Goal: Task Accomplishment & Management: Manage account settings

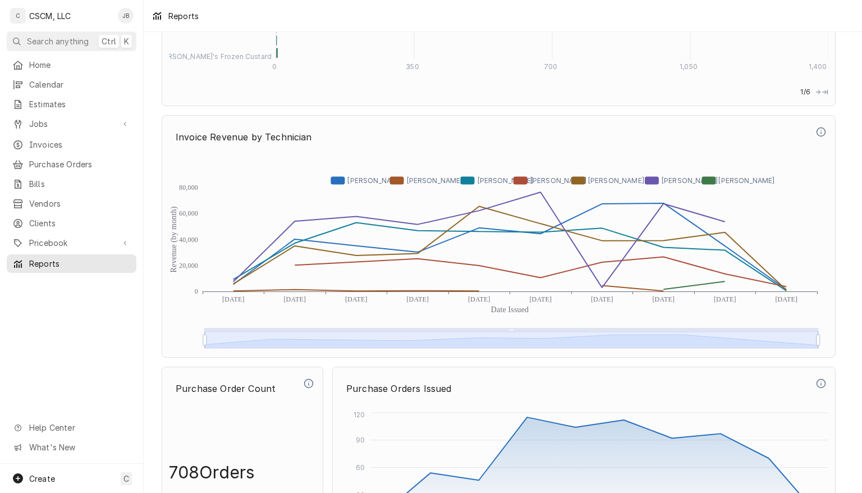
scroll to position [3008, 0]
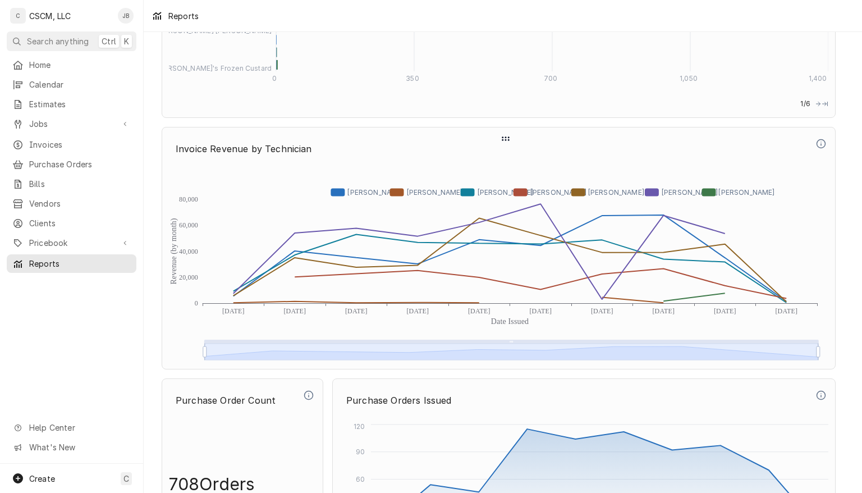
click at [728, 281] on icon "Dynamic Content Wrapper" at bounding box center [510, 260] width 553 height 84
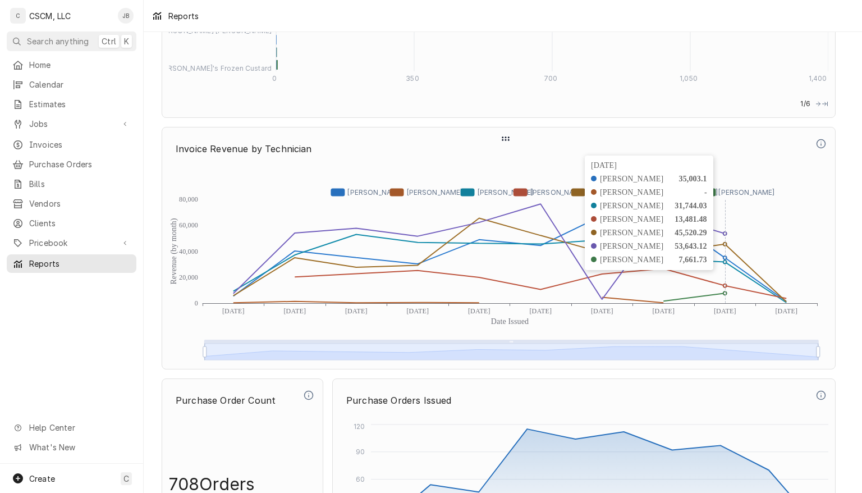
click at [664, 301] on icon "Revenue (by month) Date Issued 0 20,000 40,000 60,000 80,000 Dec 2024 Jan 2025 …" at bounding box center [499, 264] width 660 height 196
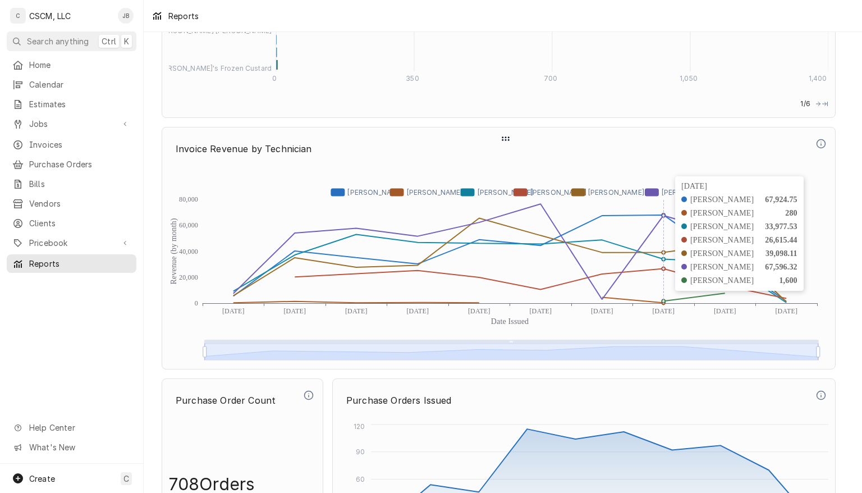
scroll to position [3014, 0]
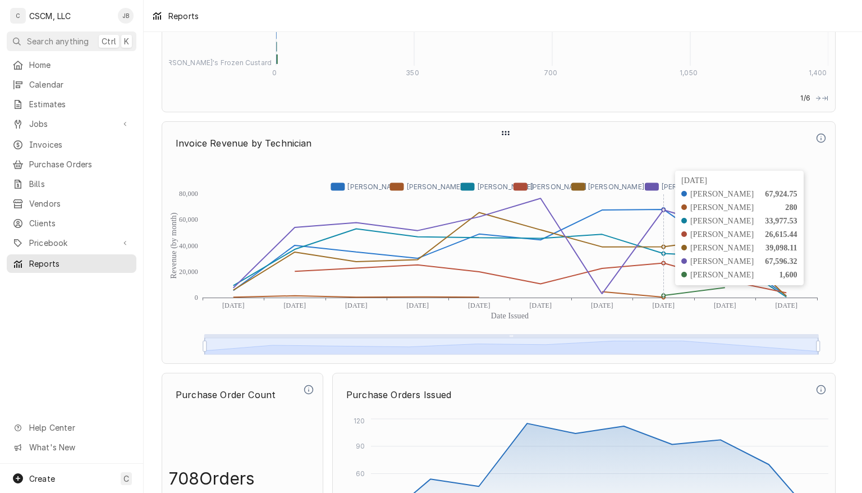
click at [602, 290] on icon "Dynamic Content Wrapper" at bounding box center [480, 245] width 492 height 95
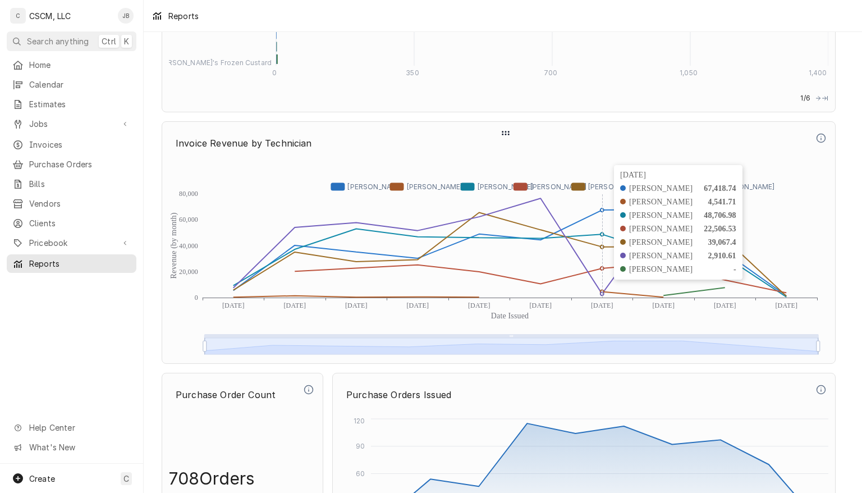
click at [542, 274] on icon "Dynamic Content Wrapper" at bounding box center [510, 254] width 553 height 84
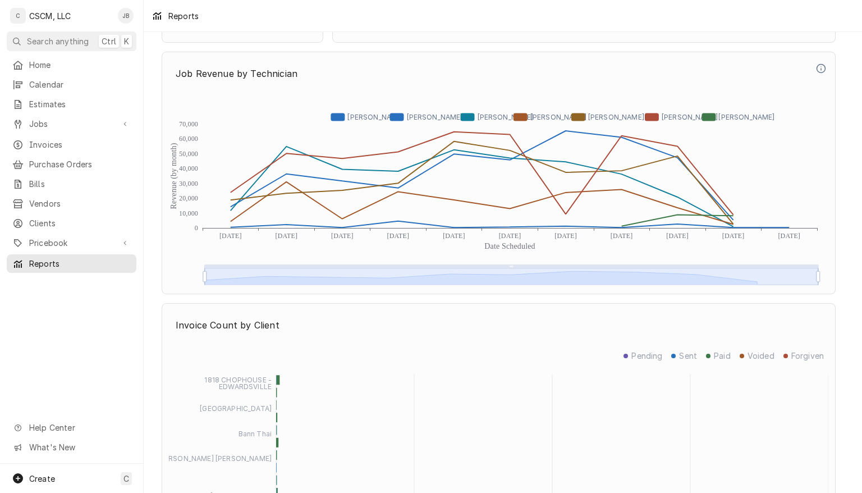
scroll to position [2576, 0]
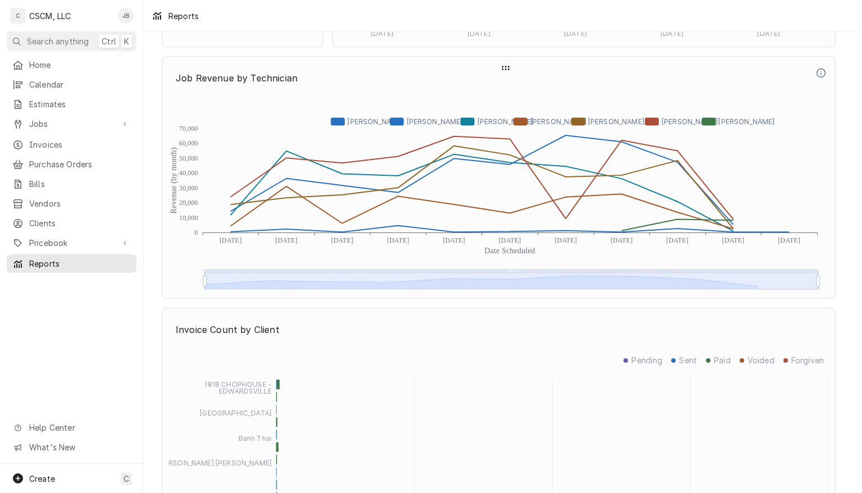
click at [679, 209] on icon "Dynamic Content Wrapper" at bounding box center [482, 177] width 503 height 83
click at [53, 61] on span "Home" at bounding box center [80, 65] width 102 height 12
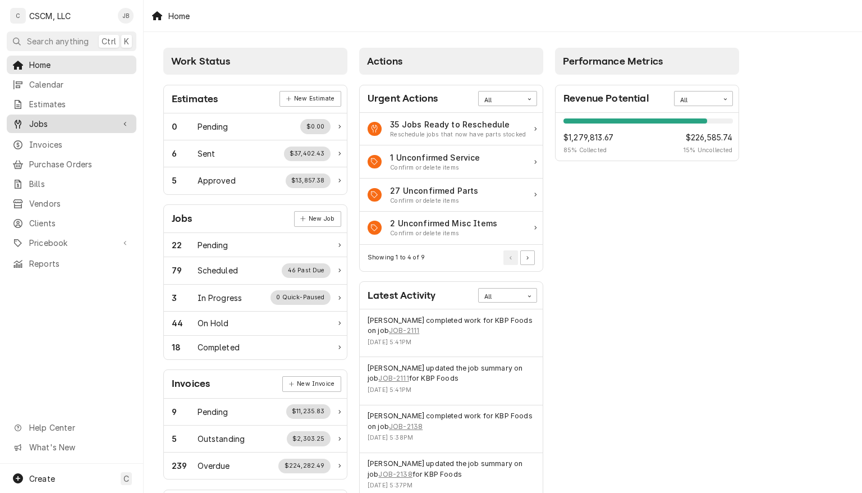
click at [41, 122] on span "Jobs" at bounding box center [71, 124] width 85 height 12
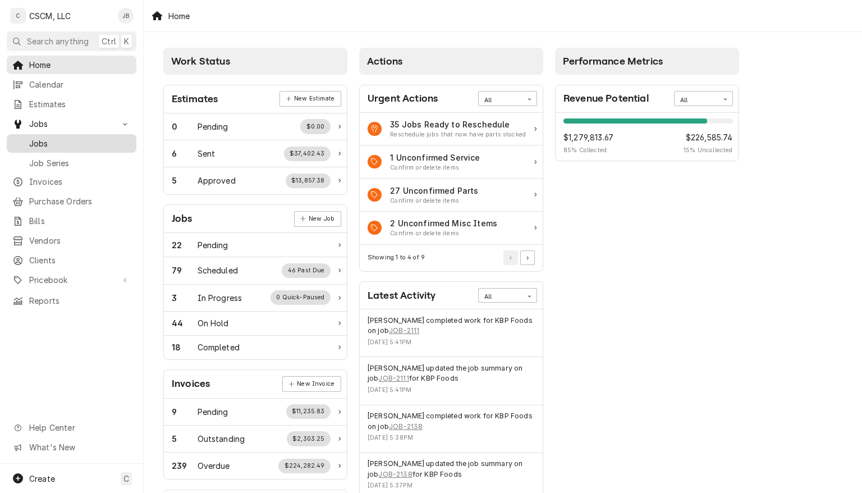
click at [42, 139] on span "Jobs" at bounding box center [80, 144] width 102 height 12
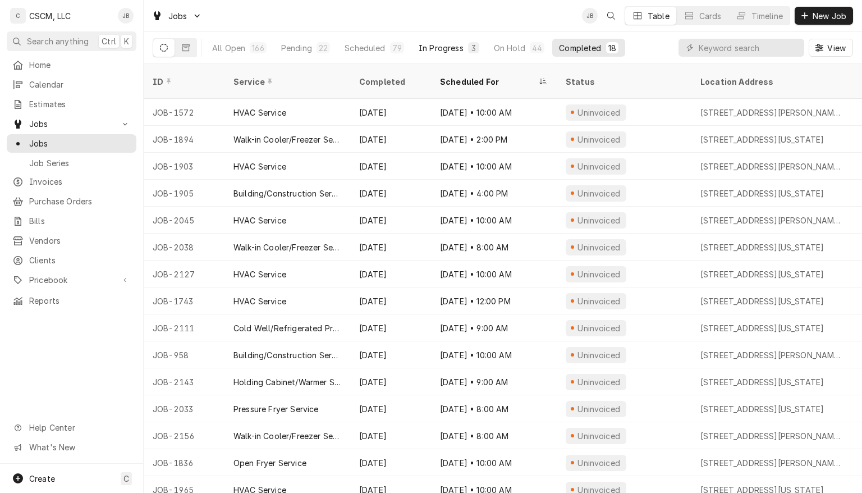
click at [452, 49] on div "In Progress" at bounding box center [441, 48] width 45 height 12
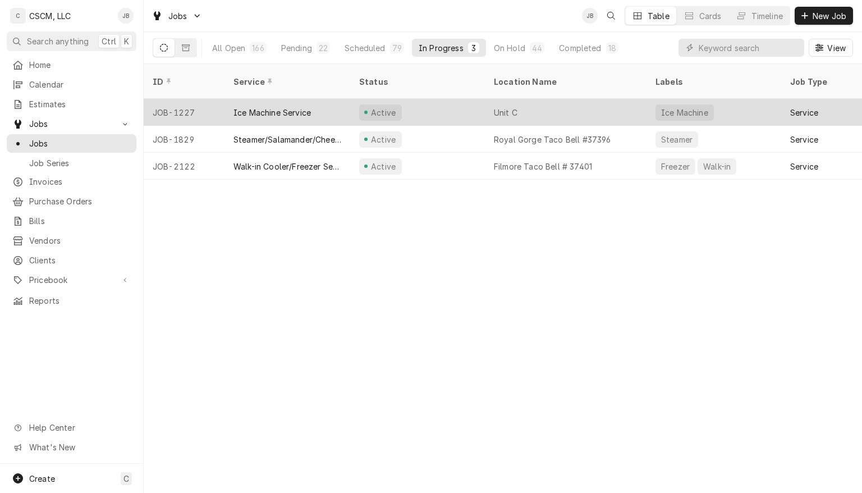
click at [431, 99] on div "Active" at bounding box center [417, 112] width 135 height 27
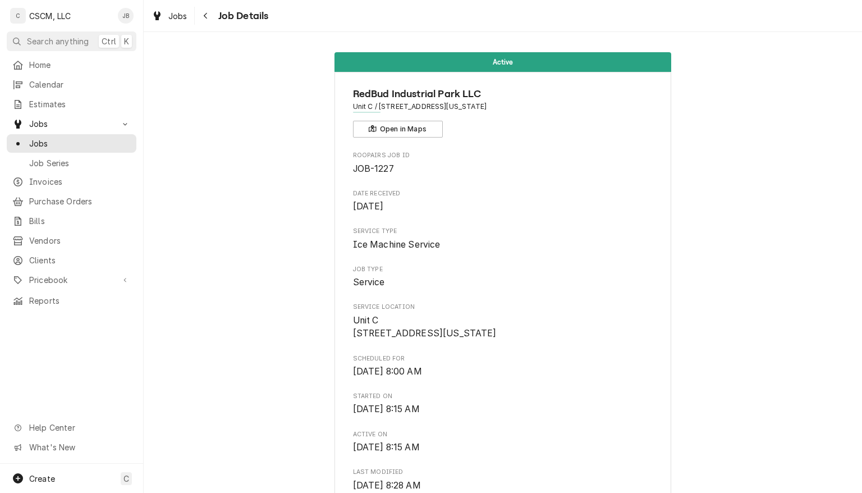
click at [312, 34] on div "Active RedBud Industrial Park LLC Unit C / 4543 Drda Ln Unit C, Edwardsville, I…" at bounding box center [503, 262] width 719 height 461
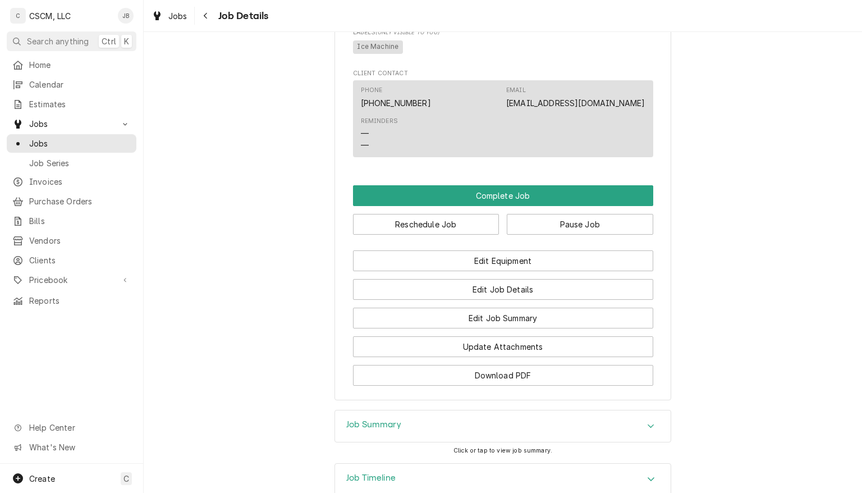
scroll to position [629, 0]
click at [587, 235] on button "Pause Job" at bounding box center [580, 224] width 147 height 21
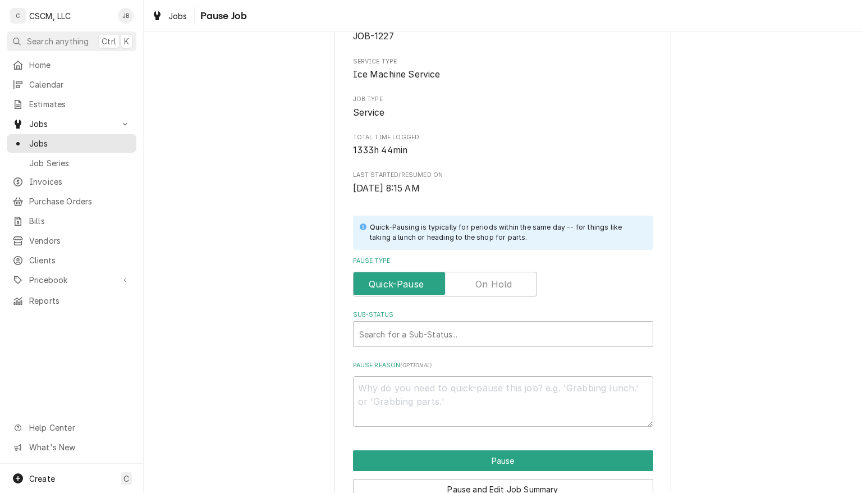
scroll to position [134, 0]
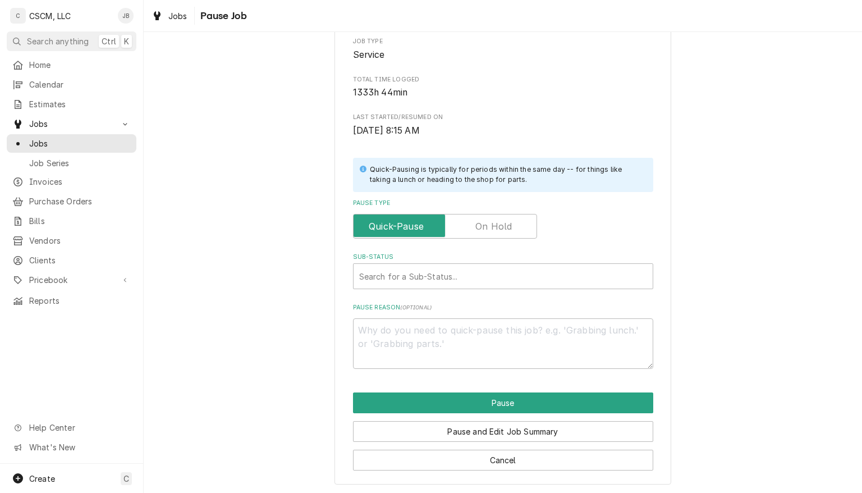
click at [494, 231] on label "Pause Type" at bounding box center [445, 226] width 184 height 25
click at [494, 231] on input "Pause Type" at bounding box center [445, 226] width 174 height 25
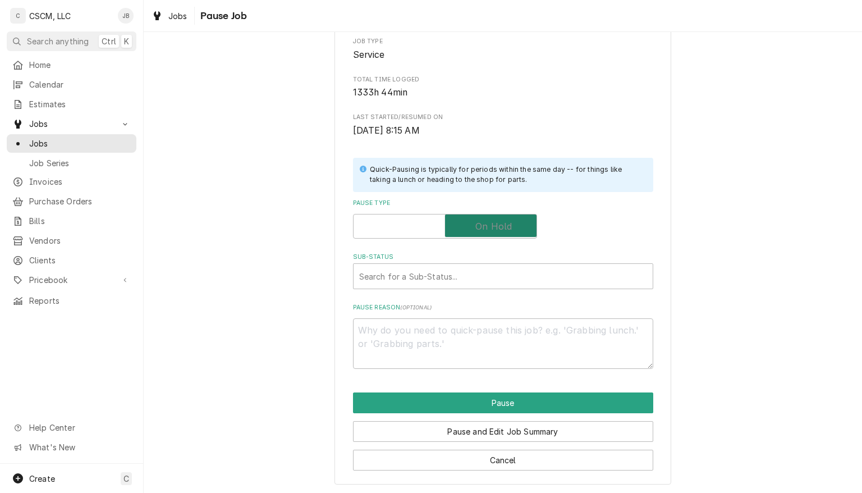
checkbox input "true"
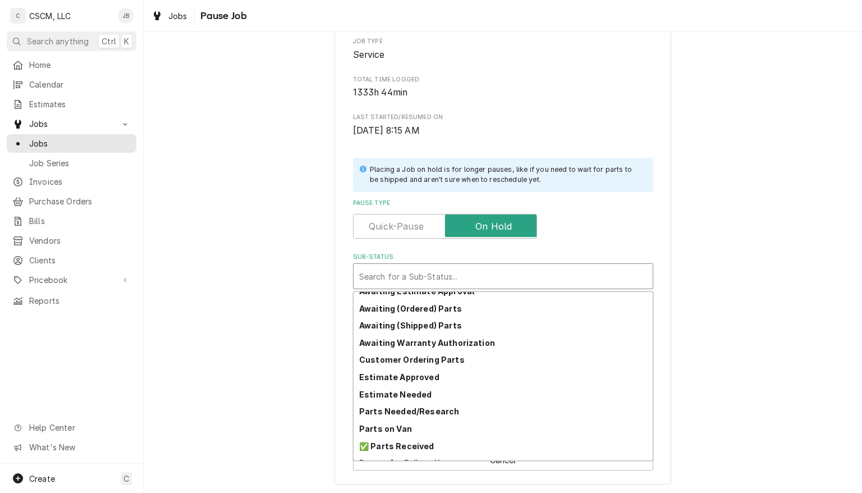
scroll to position [107, 0]
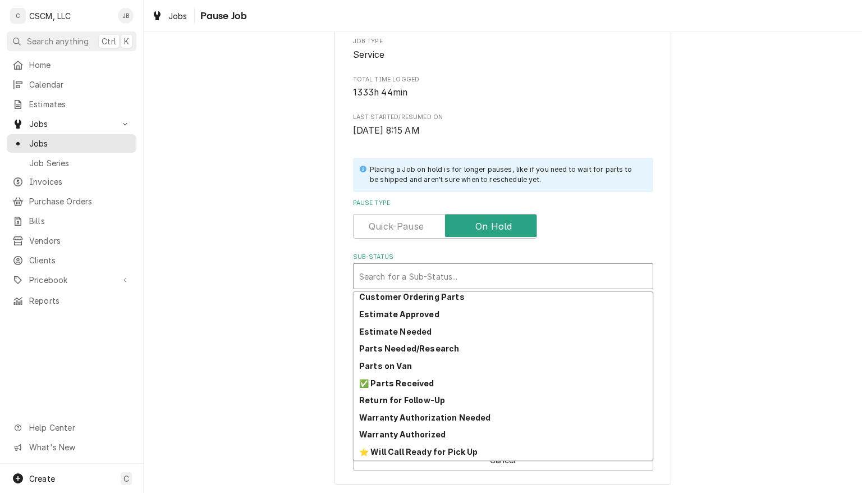
click at [423, 402] on strong "Return for Follow-Up" at bounding box center [402, 400] width 86 height 10
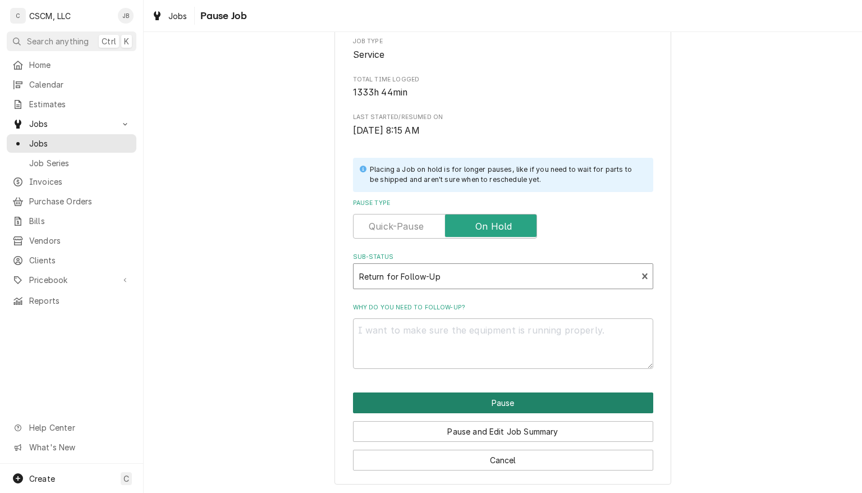
click at [587, 404] on button "Pause" at bounding box center [503, 402] width 300 height 21
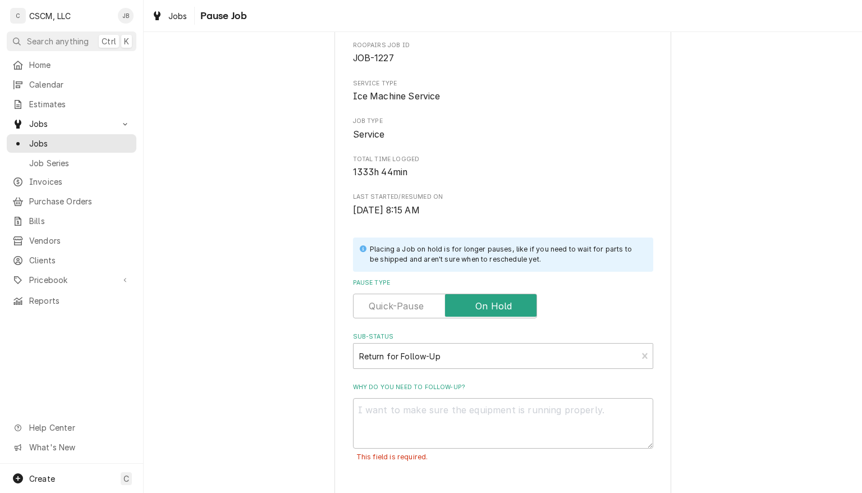
scroll to position [54, 0]
click at [372, 175] on span "1333h 44min" at bounding box center [380, 172] width 55 height 11
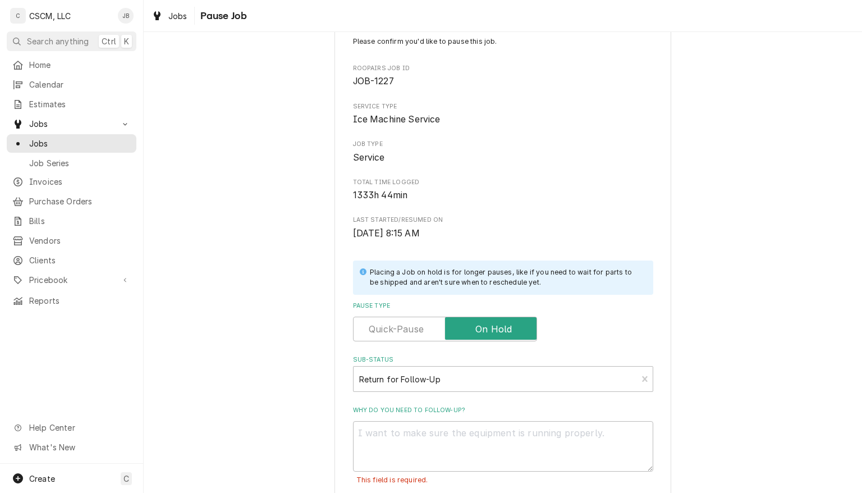
scroll to position [0, 0]
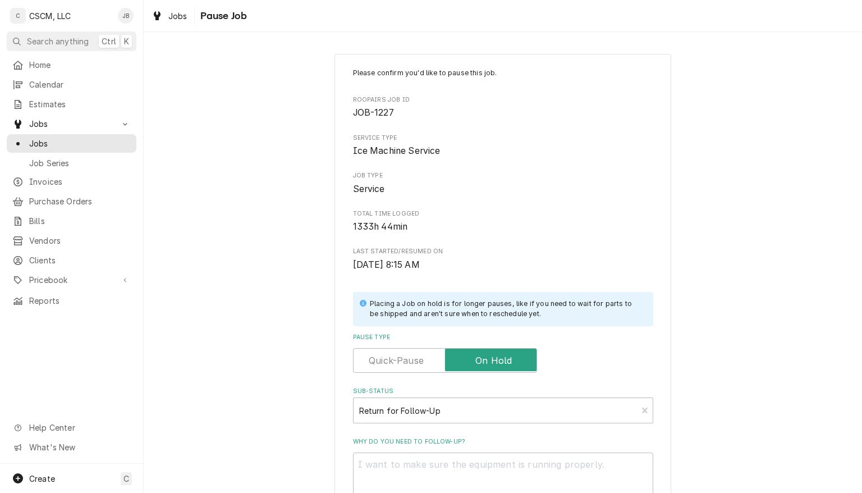
click at [209, 16] on span "Pause Job" at bounding box center [222, 15] width 50 height 15
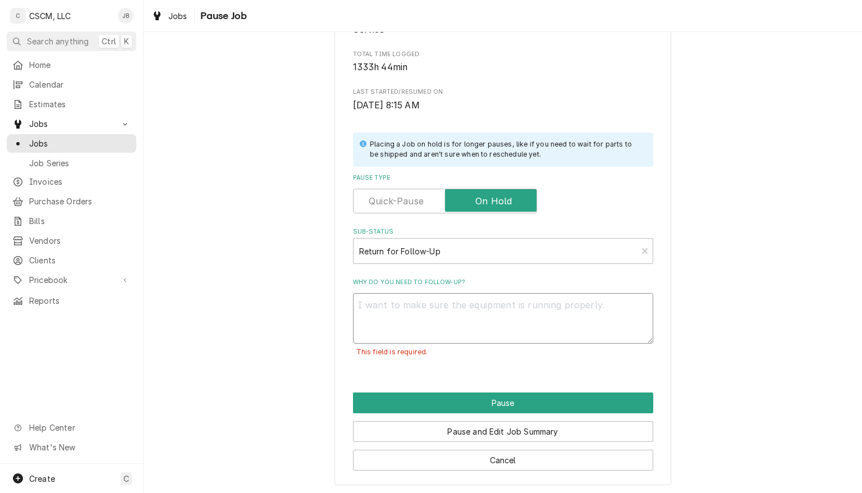
click at [436, 308] on textarea "Why do you need to follow-up?" at bounding box center [503, 318] width 300 height 51
type textarea "x"
type textarea "w"
type textarea "x"
type textarea "wa"
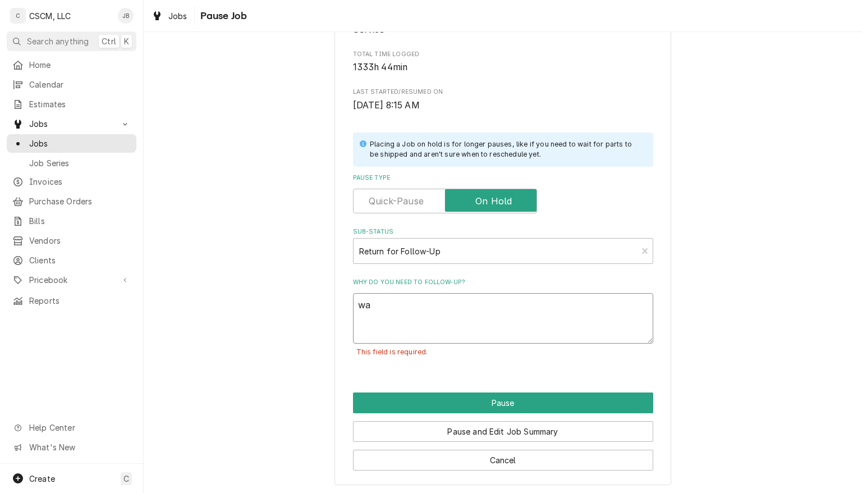
type textarea "x"
type textarea "wai"
type textarea "x"
type textarea "wait"
type textarea "x"
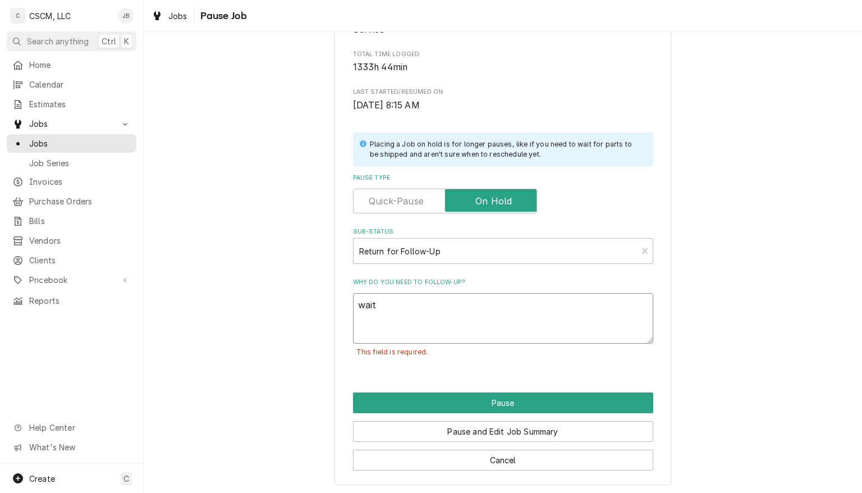
type textarea "waiti"
type textarea "x"
type textarea "waitin"
type textarea "x"
type textarea "waiting"
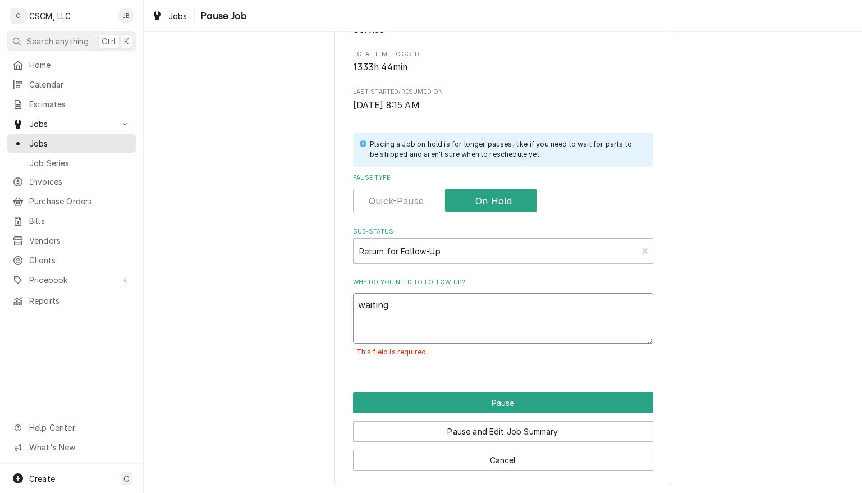
type textarea "x"
type textarea "waiting"
type textarea "x"
type textarea "waiting f"
type textarea "x"
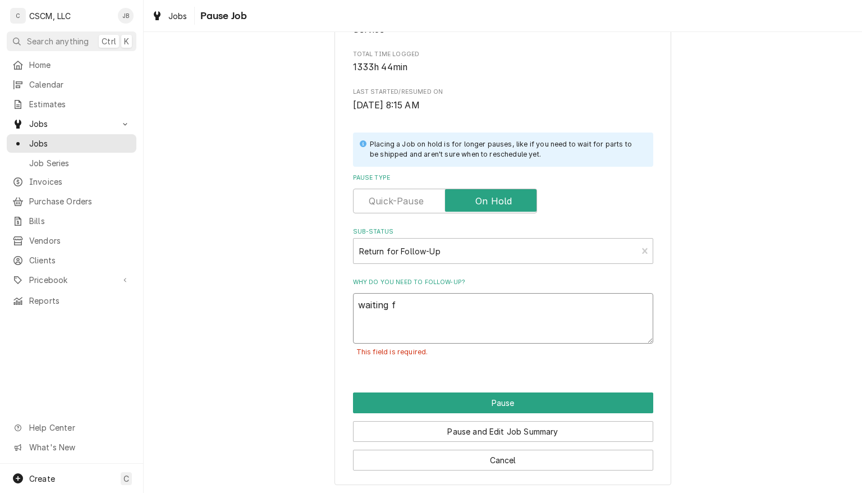
type textarea "waiting fo"
type textarea "x"
type textarea "waiting for"
type textarea "x"
type textarea "waiting for"
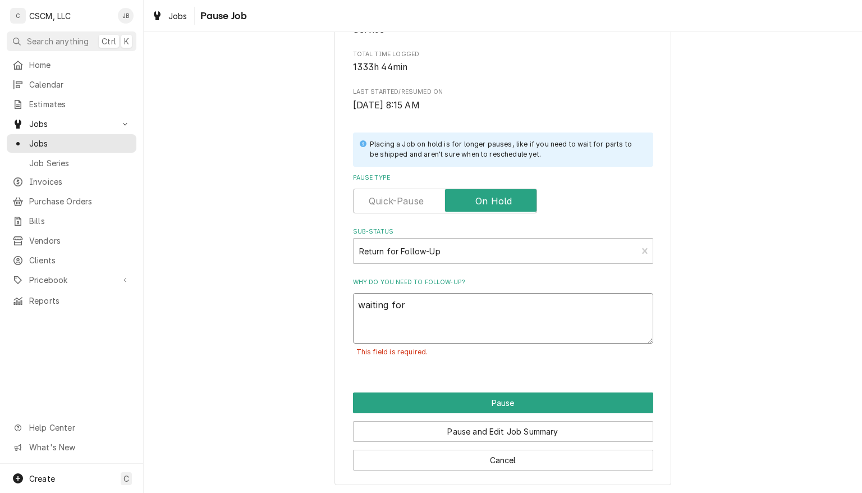
type textarea "x"
type textarea "waiting for e"
type textarea "x"
type textarea "waiting for el"
type textarea "x"
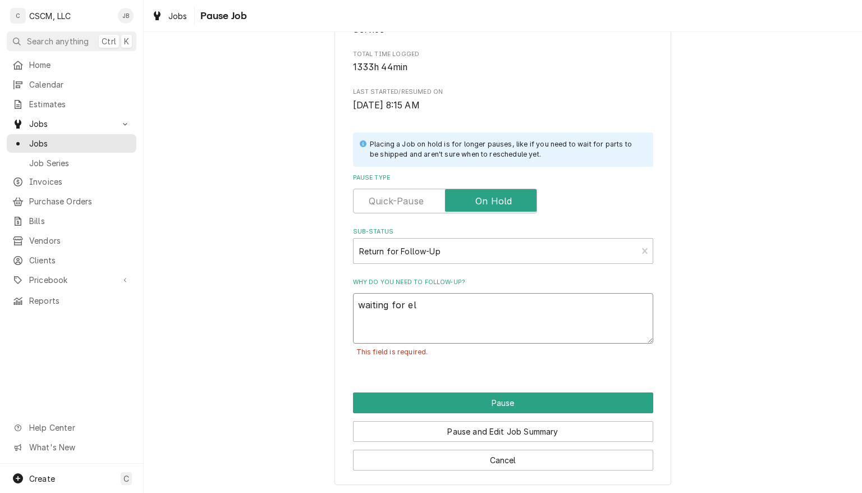
type textarea "waiting for ele"
type textarea "x"
type textarea "waiting for elec"
type textarea "x"
type textarea "waiting for elect"
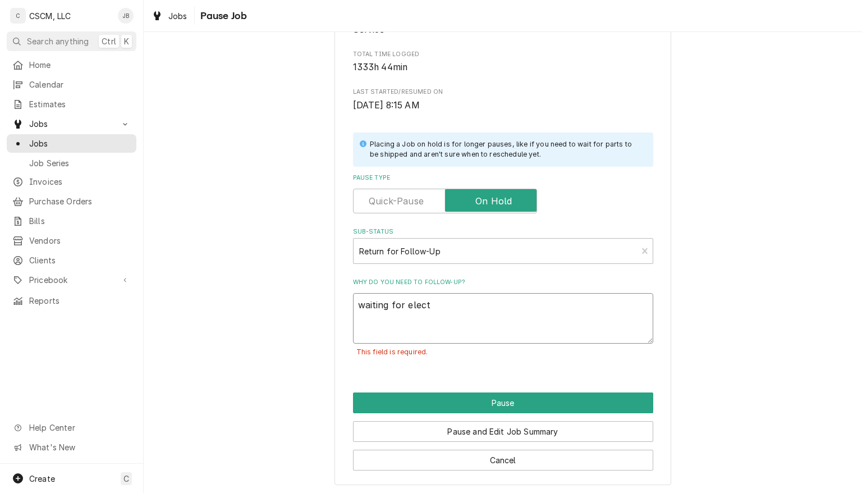
type textarea "x"
type textarea "waiting for electr"
type textarea "x"
type textarea "waiting for electri"
type textarea "x"
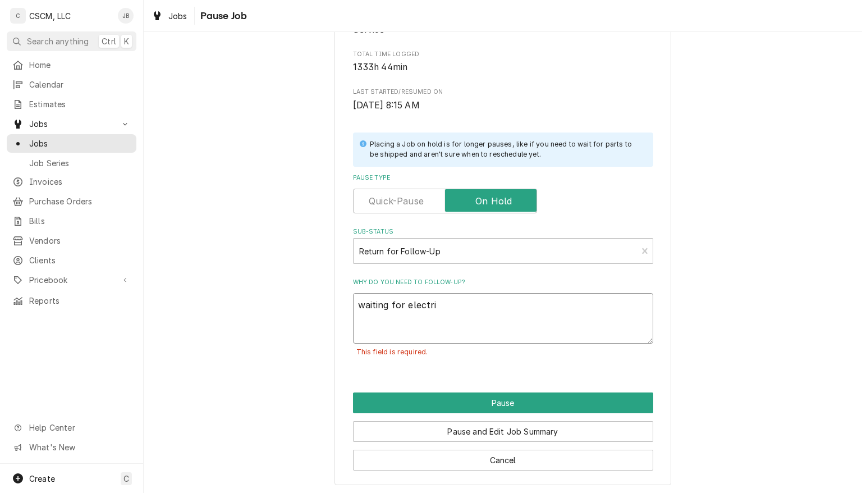
type textarea "waiting for electric"
type textarea "x"
type textarea "waiting for electrici"
type textarea "x"
type textarea "waiting for electricia"
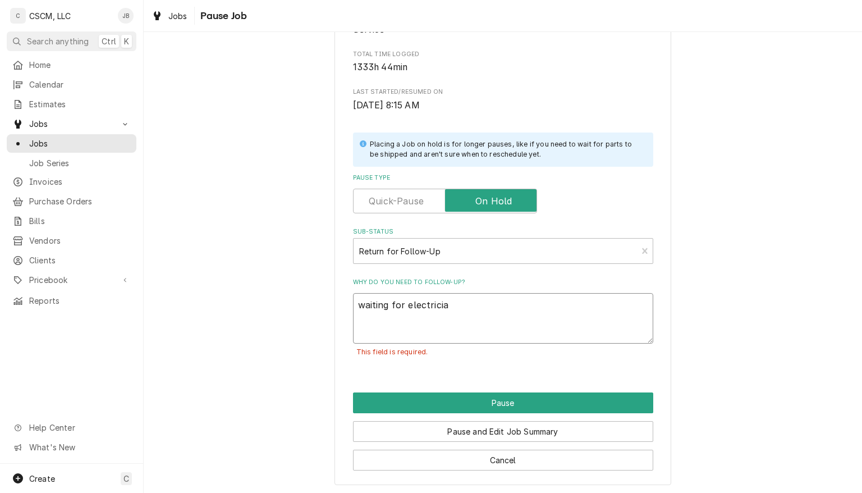
type textarea "x"
type textarea "waiting for electrician"
click at [472, 397] on button "Pause" at bounding box center [503, 402] width 300 height 21
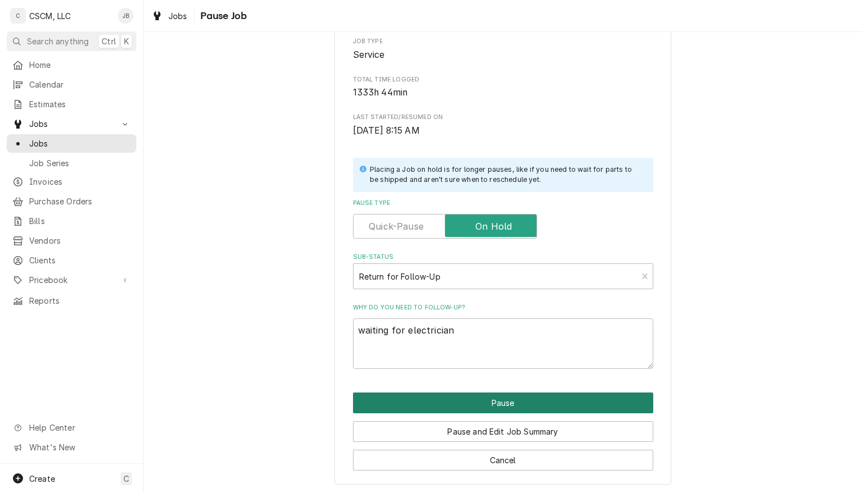
type textarea "x"
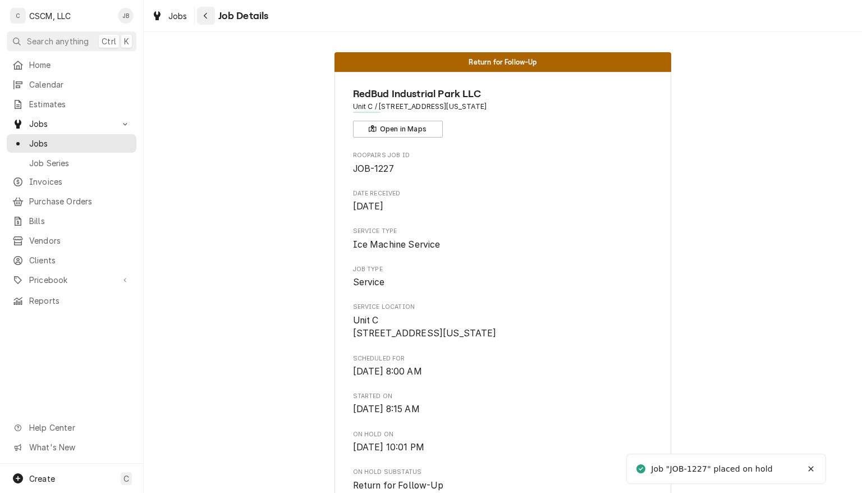
click at [208, 16] on div "Navigate back" at bounding box center [205, 15] width 11 height 11
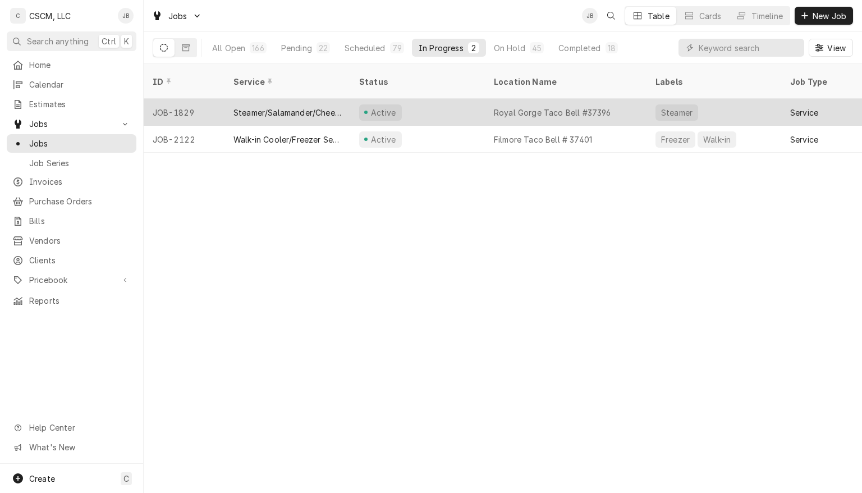
click at [439, 99] on div "Active" at bounding box center [417, 112] width 135 height 27
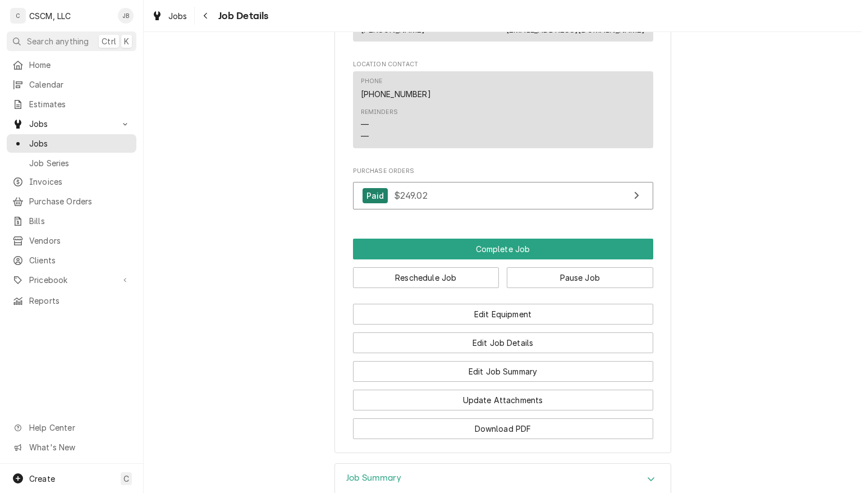
scroll to position [767, 0]
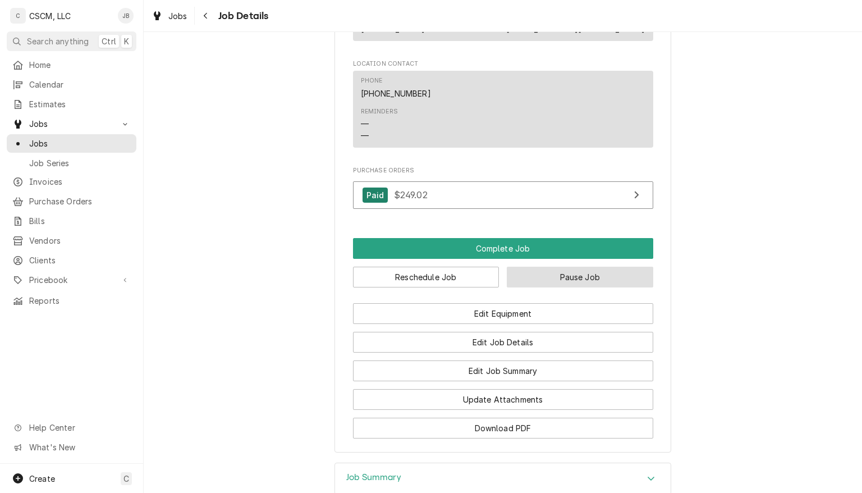
click at [595, 287] on button "Pause Job" at bounding box center [580, 277] width 147 height 21
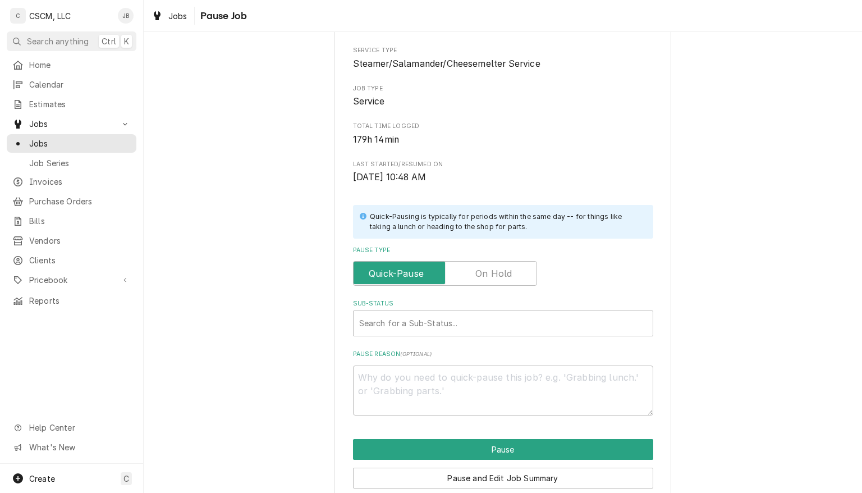
scroll to position [154, 0]
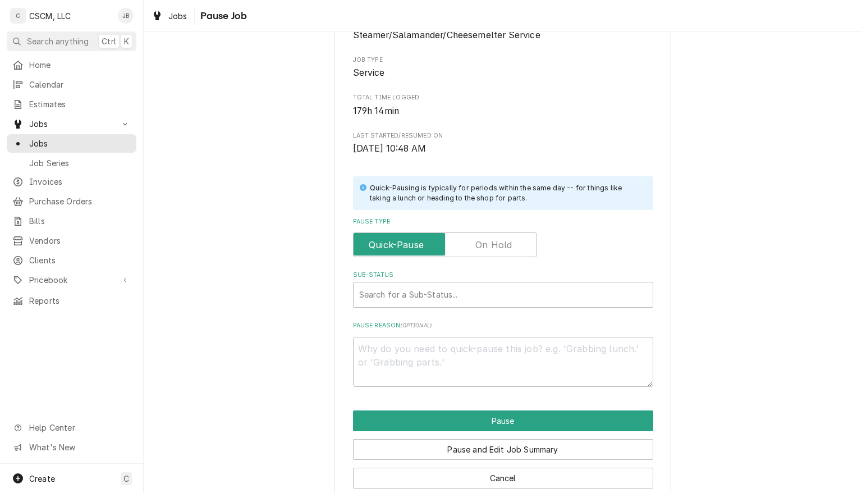
click at [501, 245] on label "Pause Type" at bounding box center [445, 244] width 184 height 25
click at [501, 245] on input "Pause Type" at bounding box center [445, 244] width 174 height 25
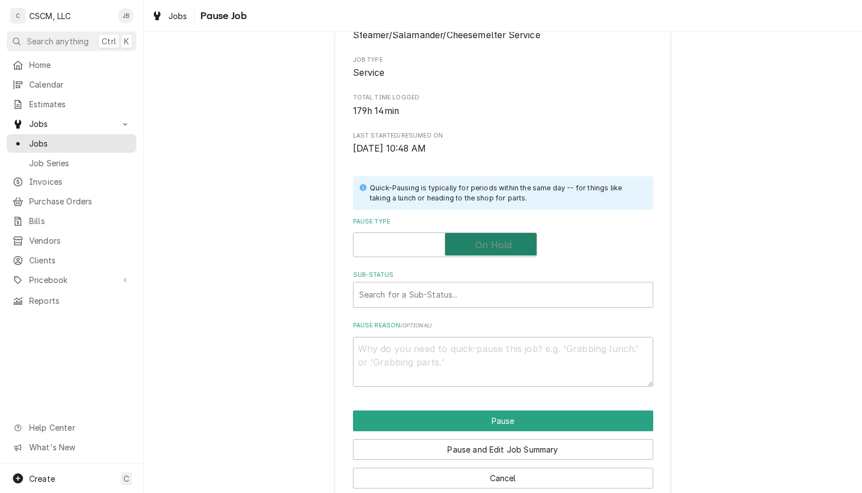
checkbox input "true"
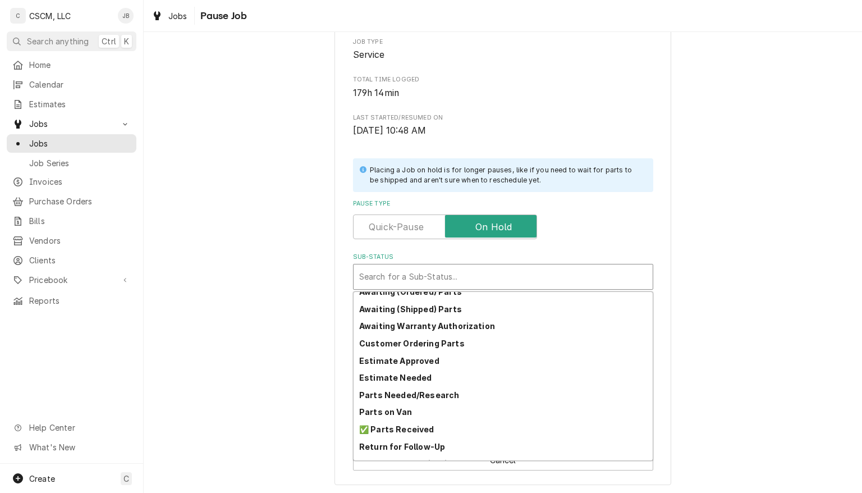
scroll to position [106, 0]
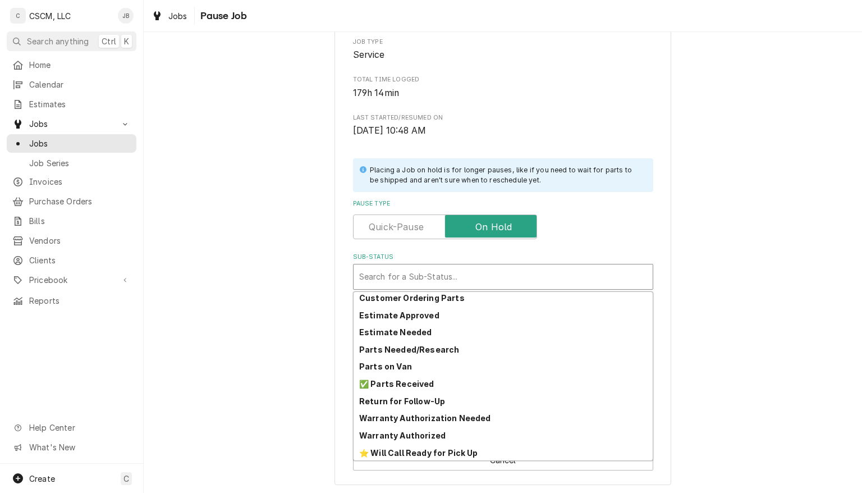
click at [369, 397] on strong "Return for Follow-Up" at bounding box center [402, 401] width 86 height 10
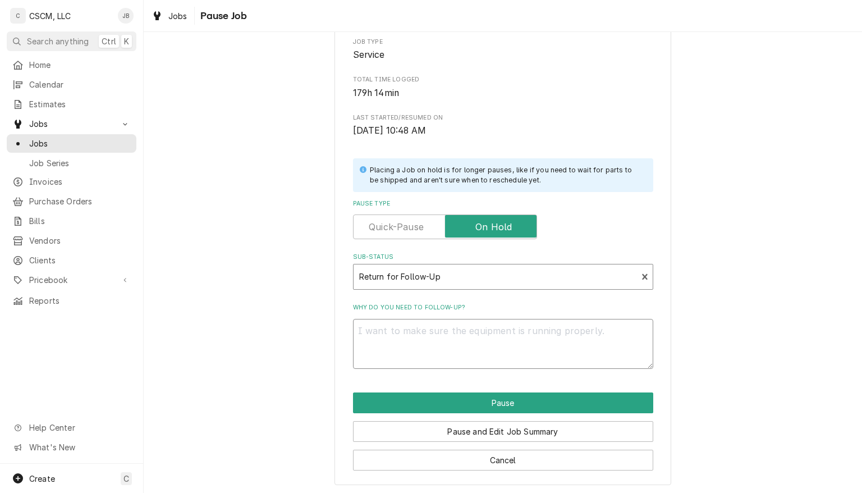
click at [375, 332] on textarea "Why do you need to follow-up?" at bounding box center [503, 344] width 300 height 51
type textarea "x"
type textarea "w"
type textarea "x"
type textarea "wa"
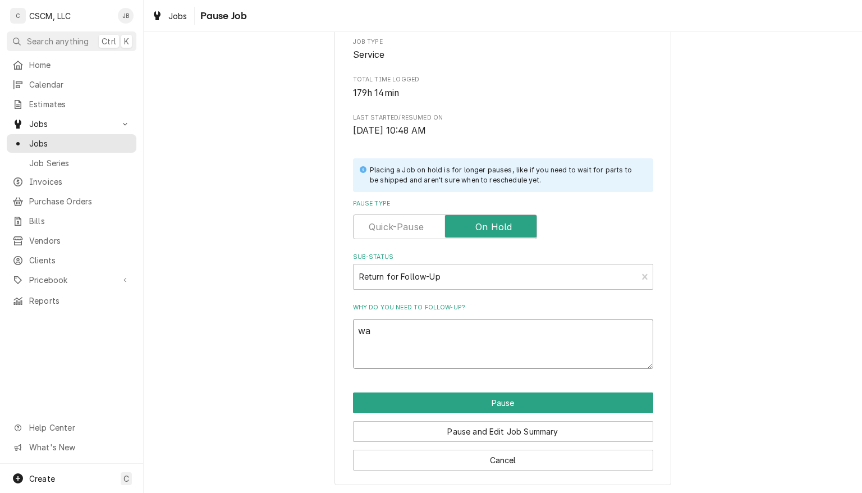
type textarea "x"
type textarea "wai"
type textarea "x"
type textarea "wait"
type textarea "x"
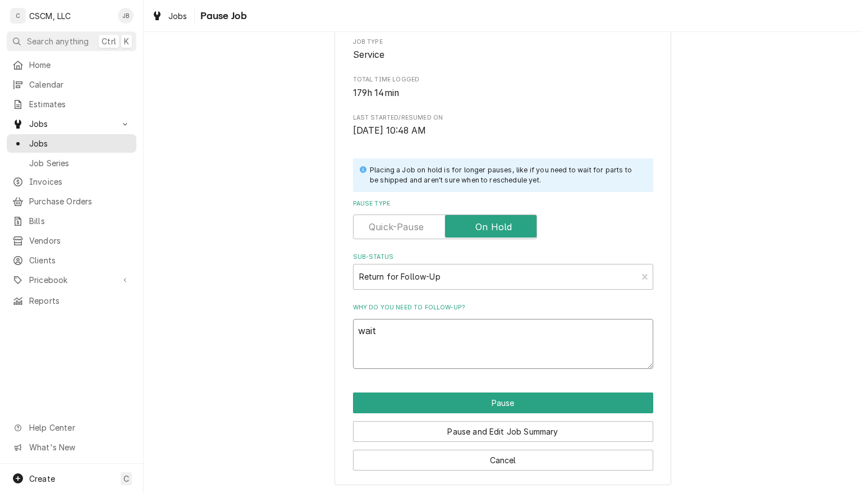
type textarea "waiti"
type textarea "x"
type textarea "waitin"
type textarea "x"
type textarea "waiting"
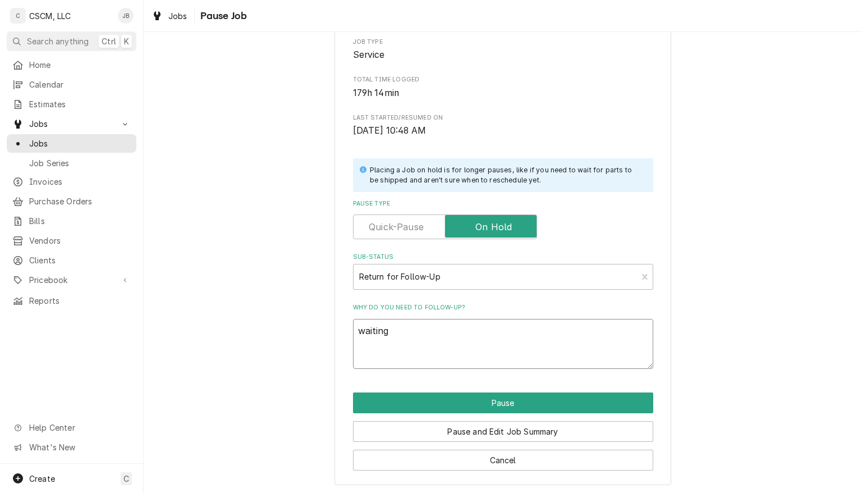
type textarea "x"
type textarea "waiting"
type textarea "x"
type textarea "waiting o"
type textarea "x"
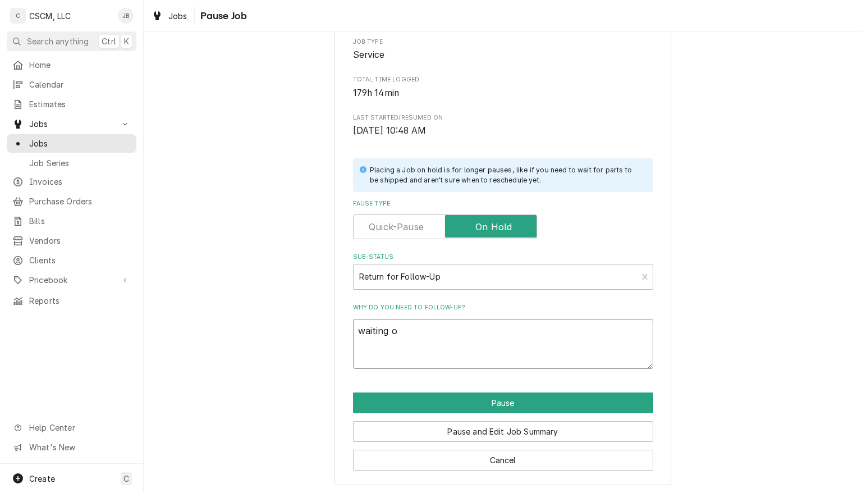
type textarea "waiting on"
type textarea "x"
type textarea "waiting on?"
click at [549, 397] on button "Pause" at bounding box center [503, 402] width 300 height 21
type textarea "x"
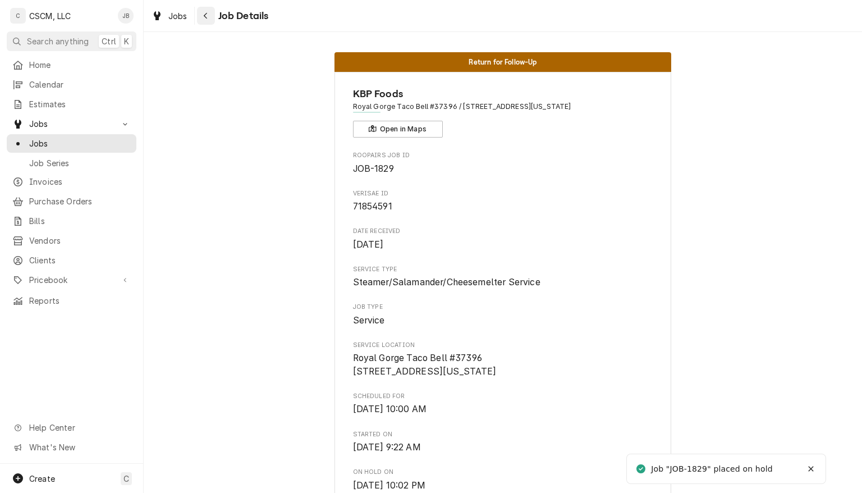
click at [213, 12] on button "Navigate back" at bounding box center [206, 16] width 18 height 18
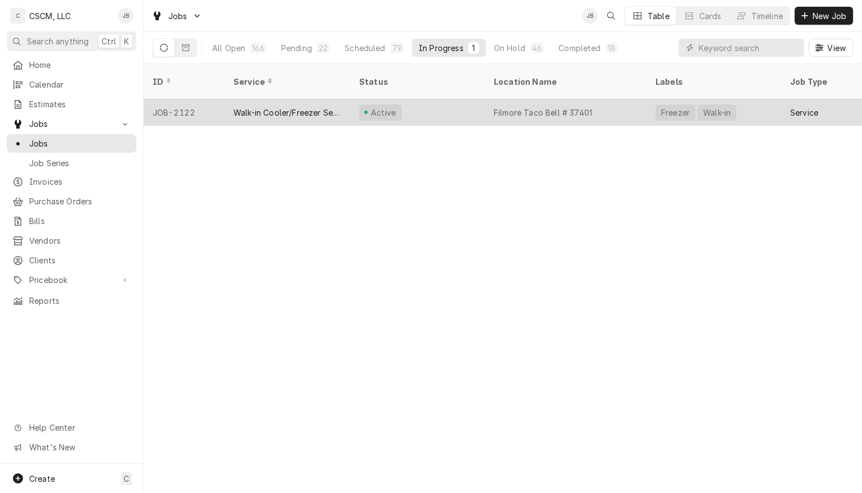
click at [473, 99] on div "Active" at bounding box center [417, 112] width 135 height 27
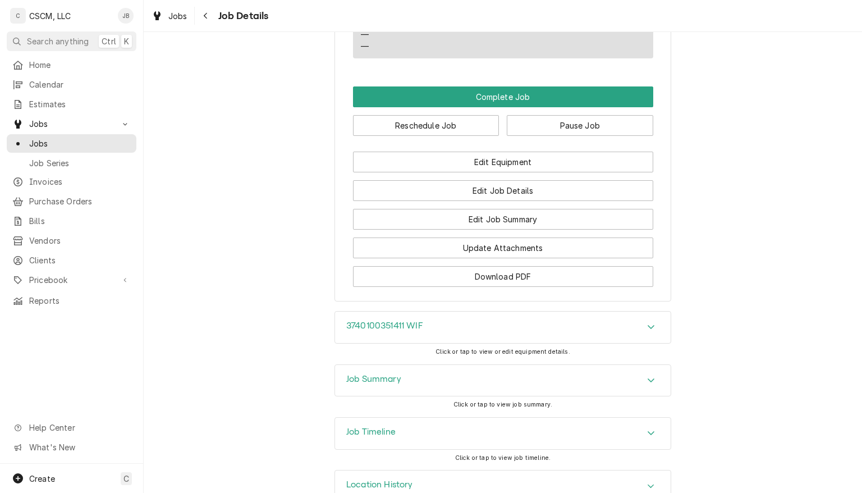
scroll to position [896, 0]
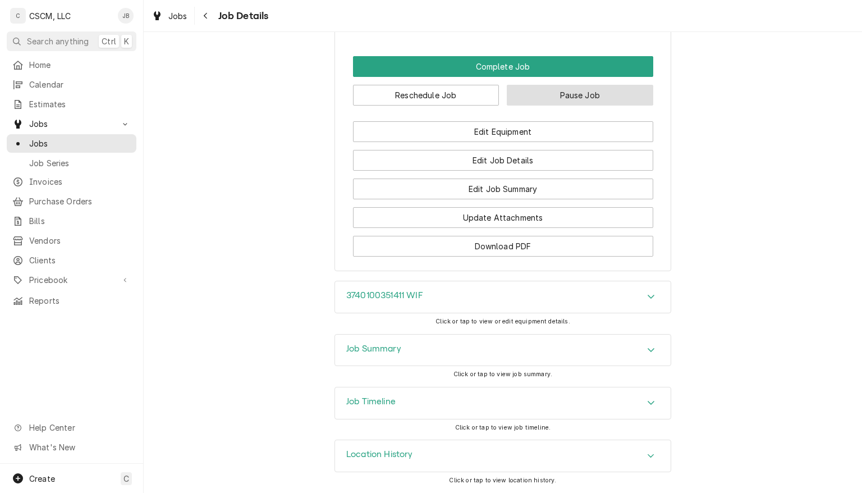
click at [601, 100] on button "Pause Job" at bounding box center [580, 95] width 147 height 21
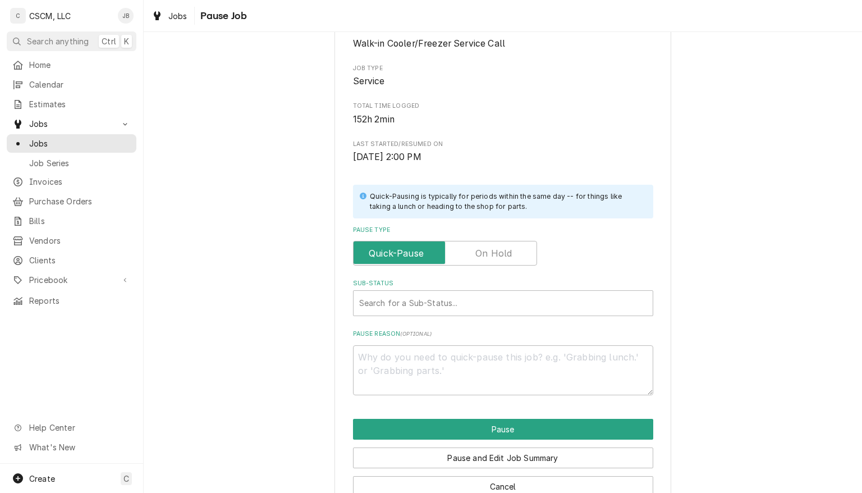
scroll to position [172, 0]
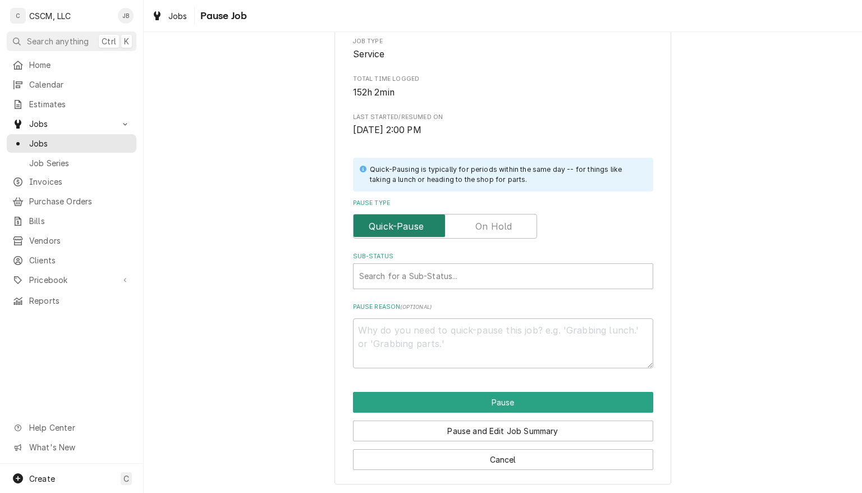
click at [512, 227] on input "Pause Type" at bounding box center [445, 226] width 174 height 25
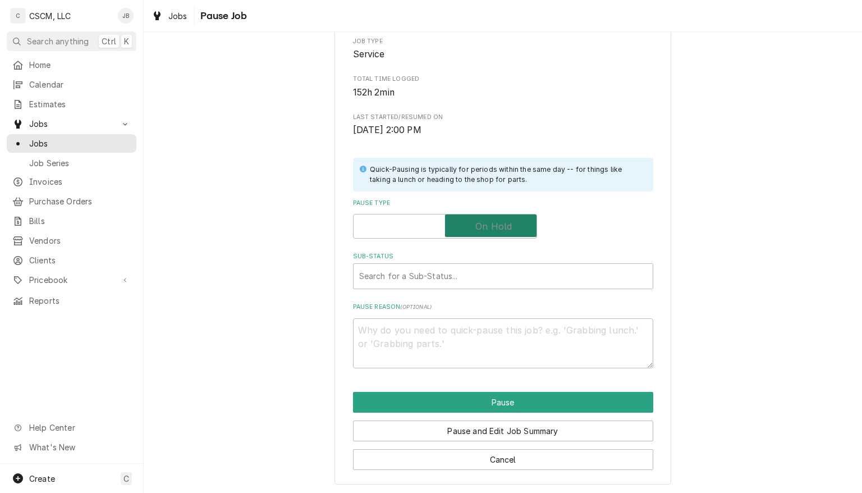
checkbox input "true"
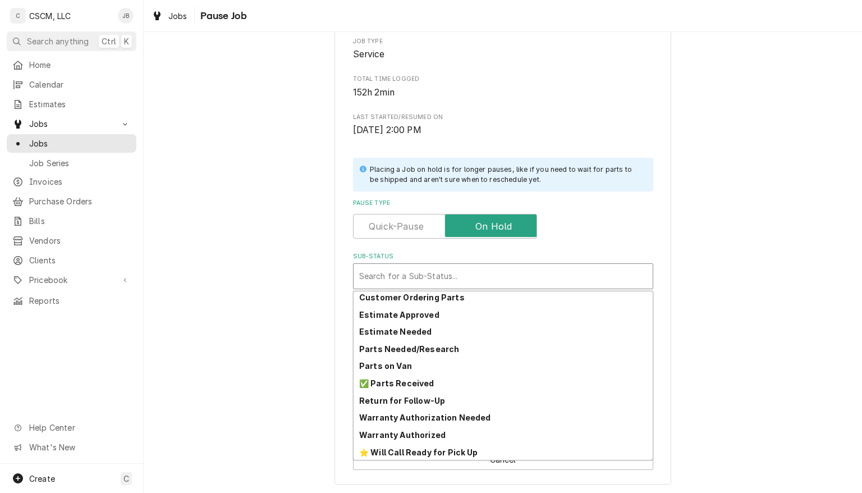
scroll to position [107, 0]
click at [428, 396] on strong "Return for Follow-Up" at bounding box center [402, 400] width 86 height 10
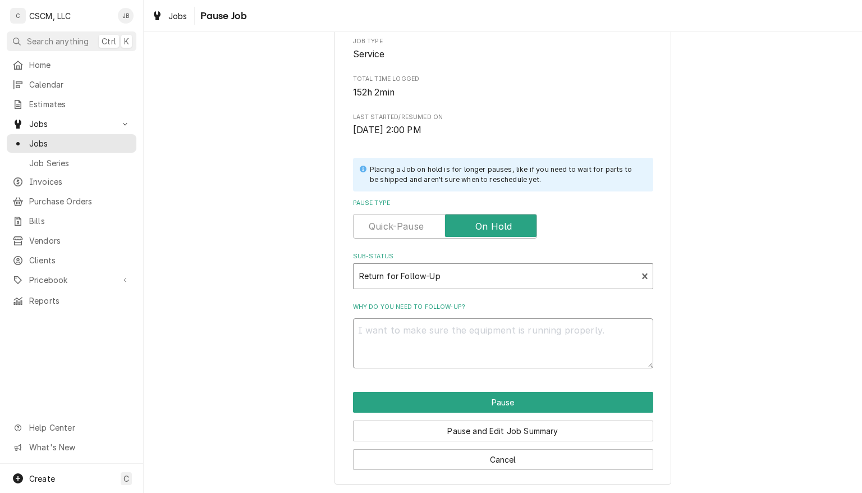
click at [420, 332] on textarea "Why do you need to follow-up?" at bounding box center [503, 343] width 300 height 51
type textarea "x"
type textarea "f"
type textarea "x"
type textarea "fo"
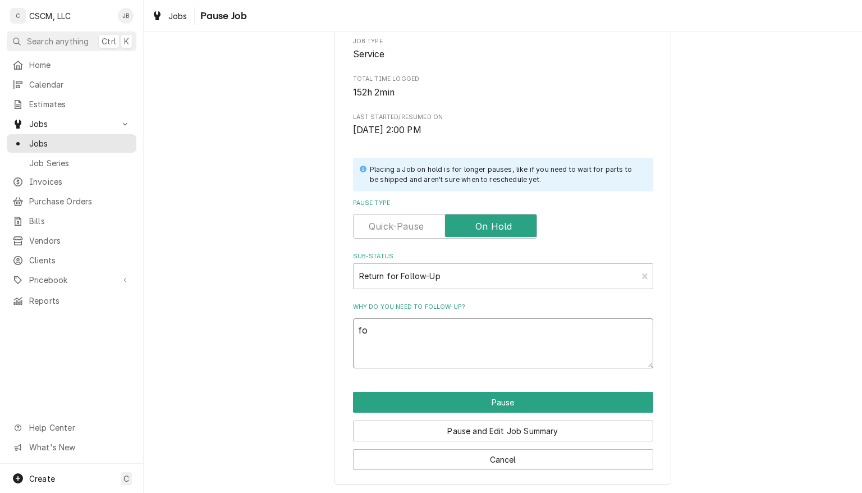
type textarea "x"
type textarea "fol"
type textarea "x"
type textarea "foll"
type textarea "x"
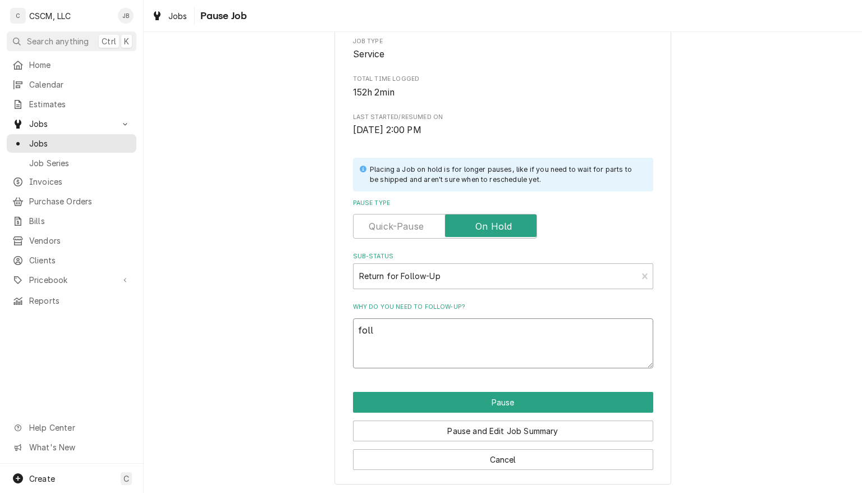
type textarea "follo"
type textarea "x"
type textarea "follow"
type textarea "x"
type textarea "follow"
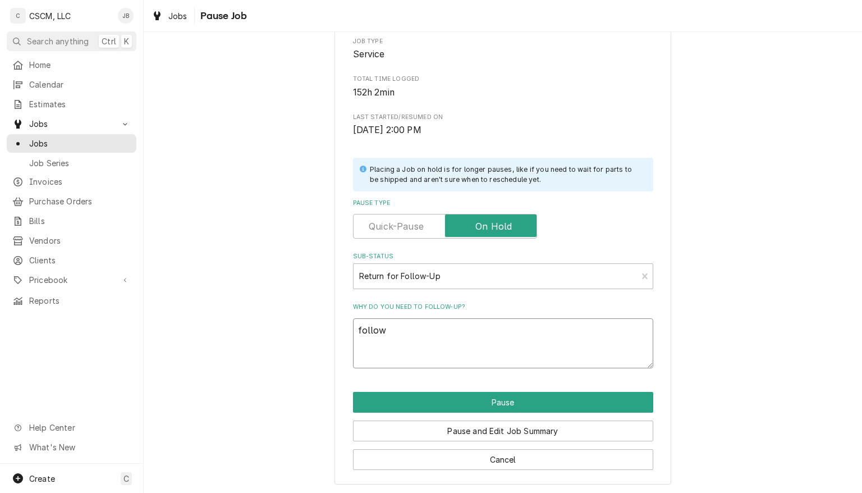
type textarea "x"
type textarea "follow u"
type textarea "x"
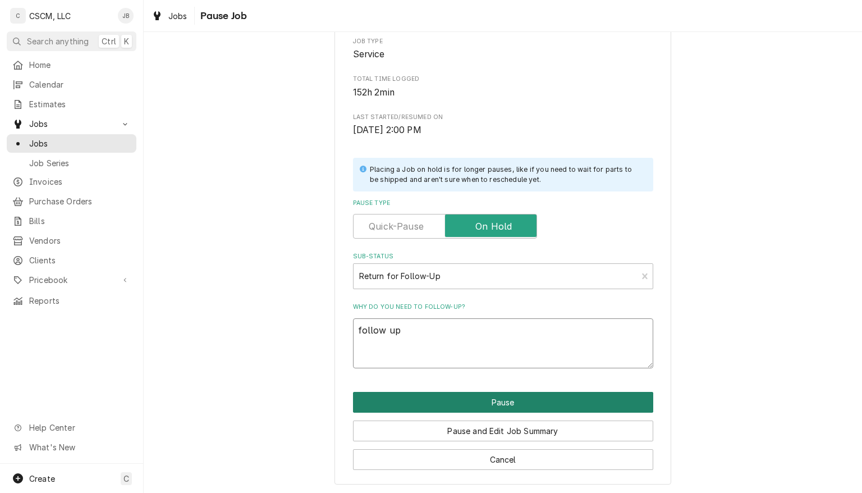
type textarea "follow up"
click at [532, 408] on button "Pause" at bounding box center [503, 402] width 300 height 21
type textarea "x"
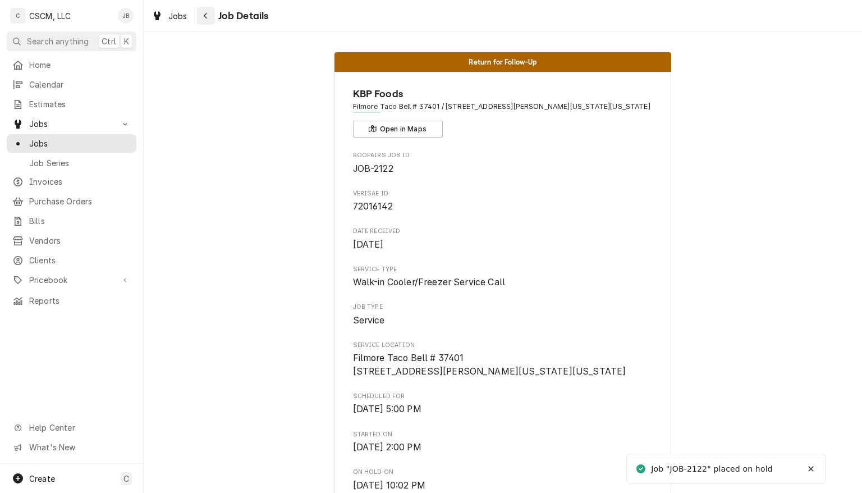
click at [204, 18] on icon "Navigate back" at bounding box center [205, 16] width 5 height 8
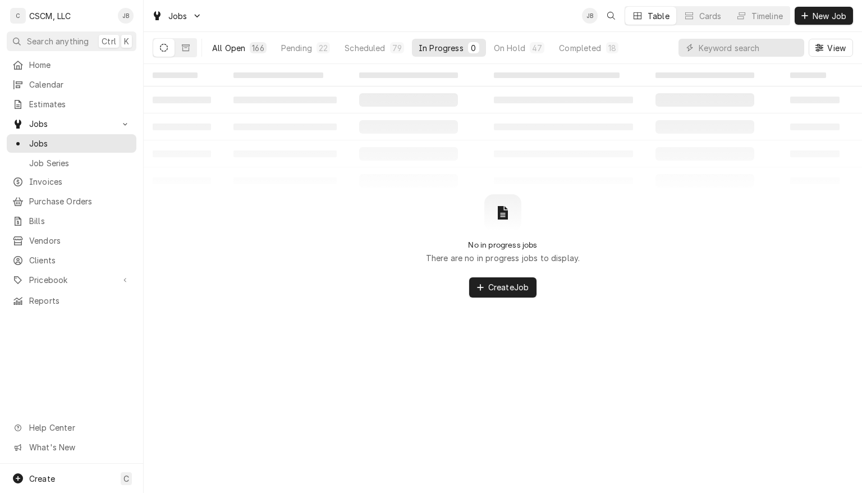
click at [245, 47] on button "All Open 166" at bounding box center [239, 48] width 68 height 18
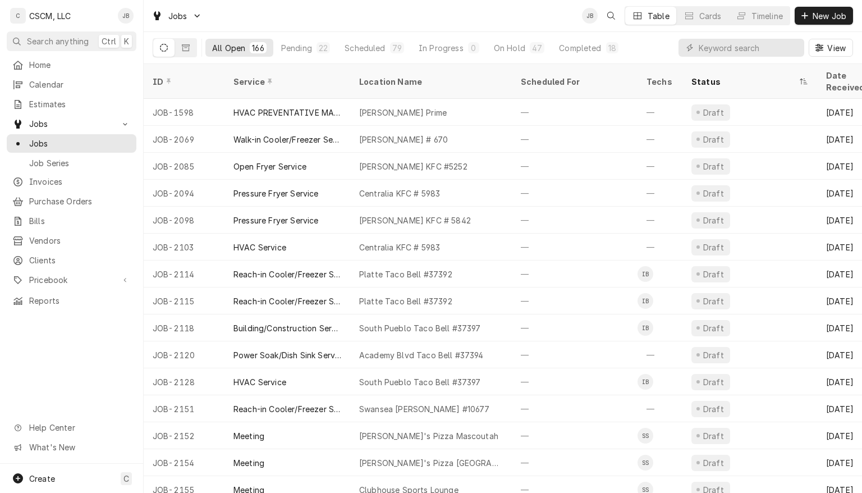
click at [696, 47] on div "Dynamic Content Wrapper" at bounding box center [742, 48] width 126 height 18
click at [706, 51] on input "Dynamic Content Wrapper" at bounding box center [749, 48] width 100 height 18
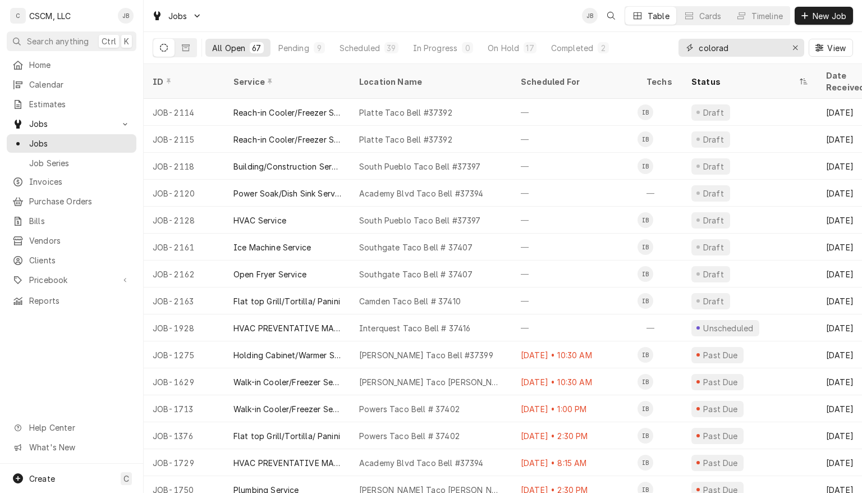
type input "[US_STATE]"
